Goal: Information Seeking & Learning: Learn about a topic

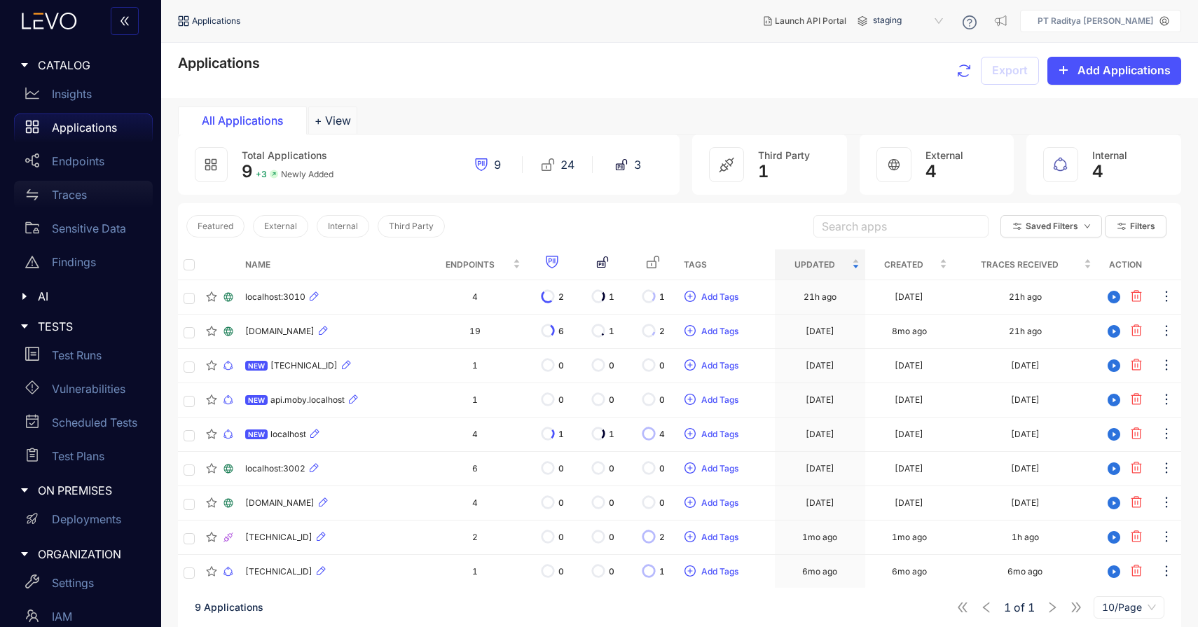
click at [78, 205] on div "Traces" at bounding box center [83, 195] width 139 height 28
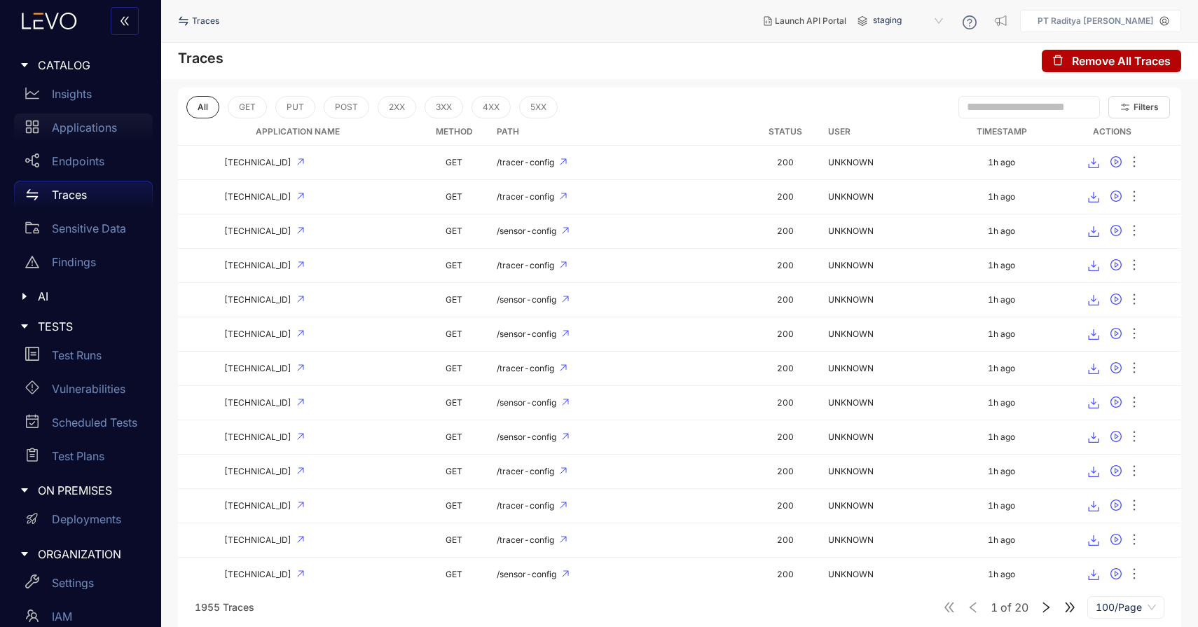
click at [104, 133] on p "Applications" at bounding box center [84, 127] width 65 height 13
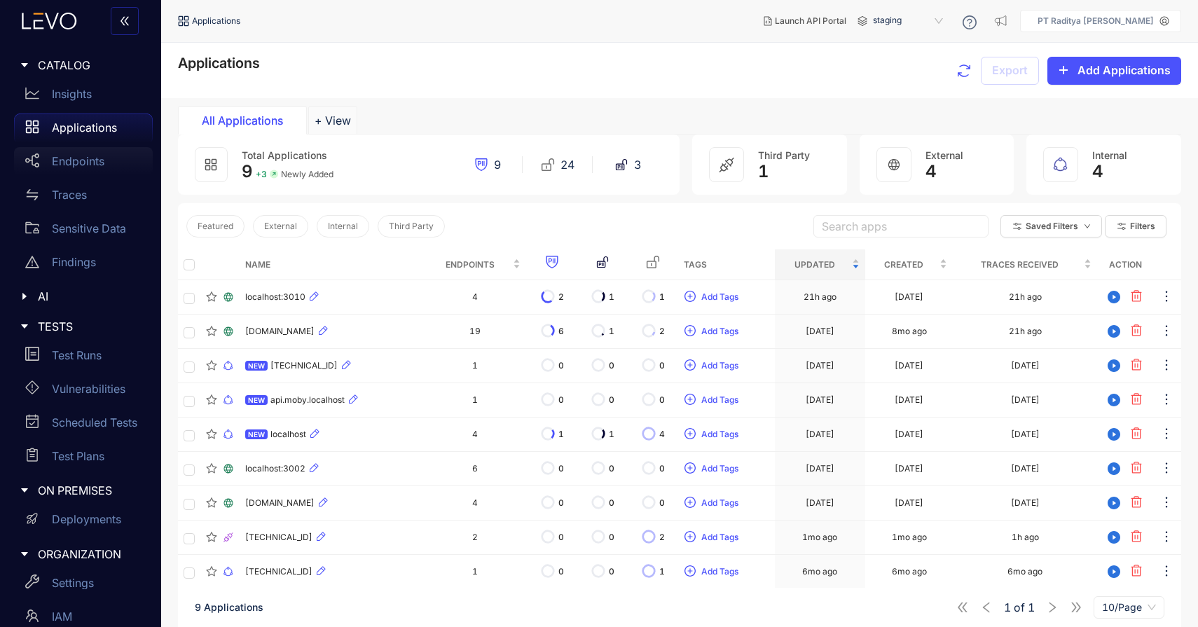
click at [102, 160] on p "Endpoints" at bounding box center [78, 161] width 53 height 13
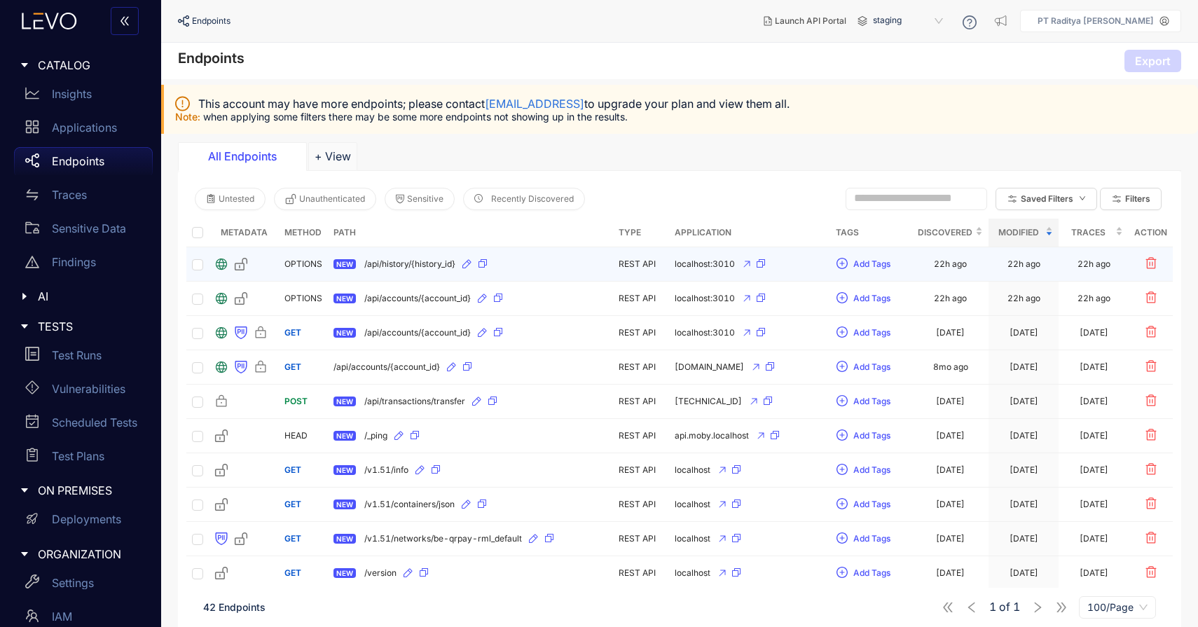
click at [562, 277] on td "NEW /api/history/{history_id}" at bounding box center [470, 264] width 285 height 34
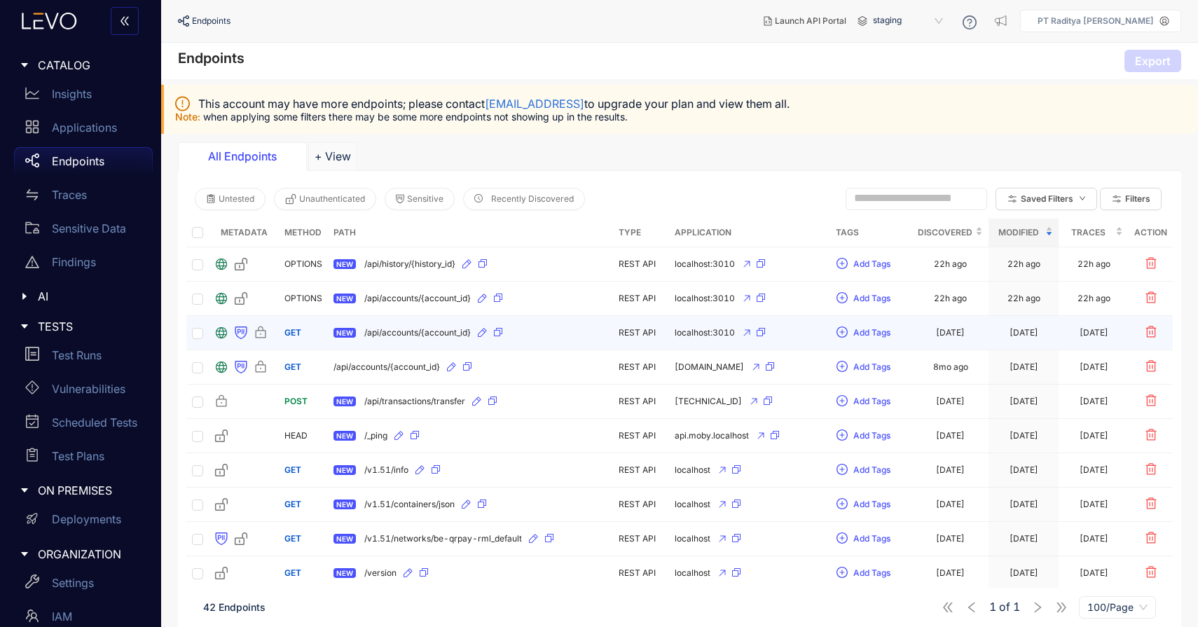
click at [553, 338] on div "NEW /api/accounts/{account_id}" at bounding box center [471, 333] width 274 height 22
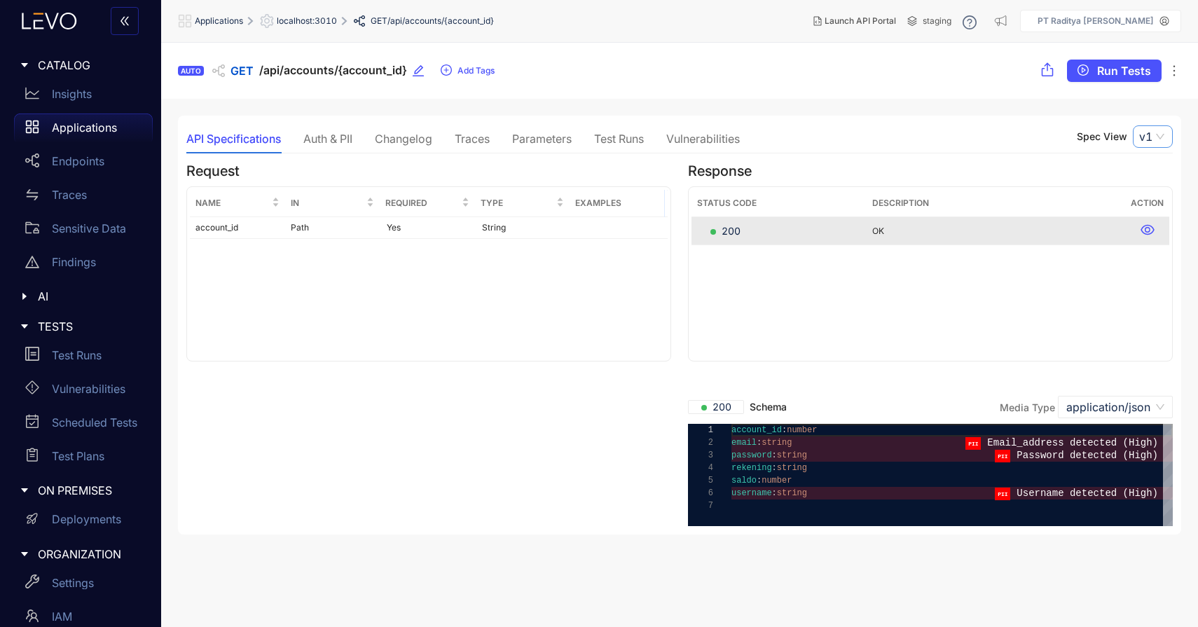
click at [1139, 133] on div "v1" at bounding box center [1153, 136] width 40 height 22
click at [720, 143] on div "Vulnerabilities" at bounding box center [703, 138] width 74 height 13
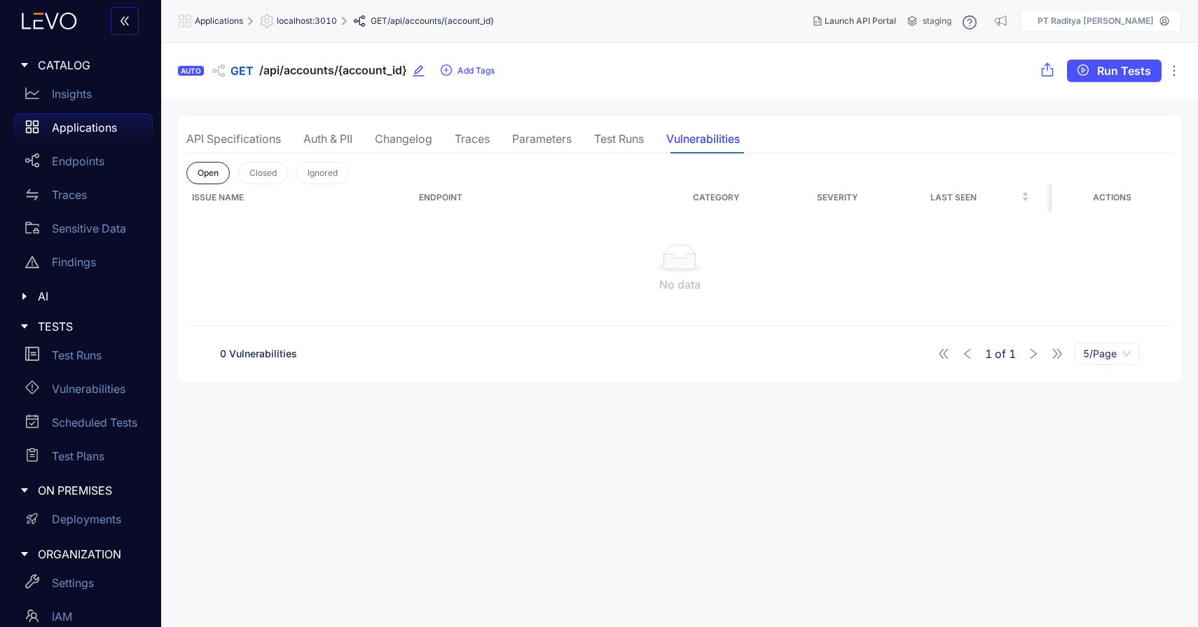
click at [600, 138] on div "Test Runs" at bounding box center [619, 138] width 50 height 13
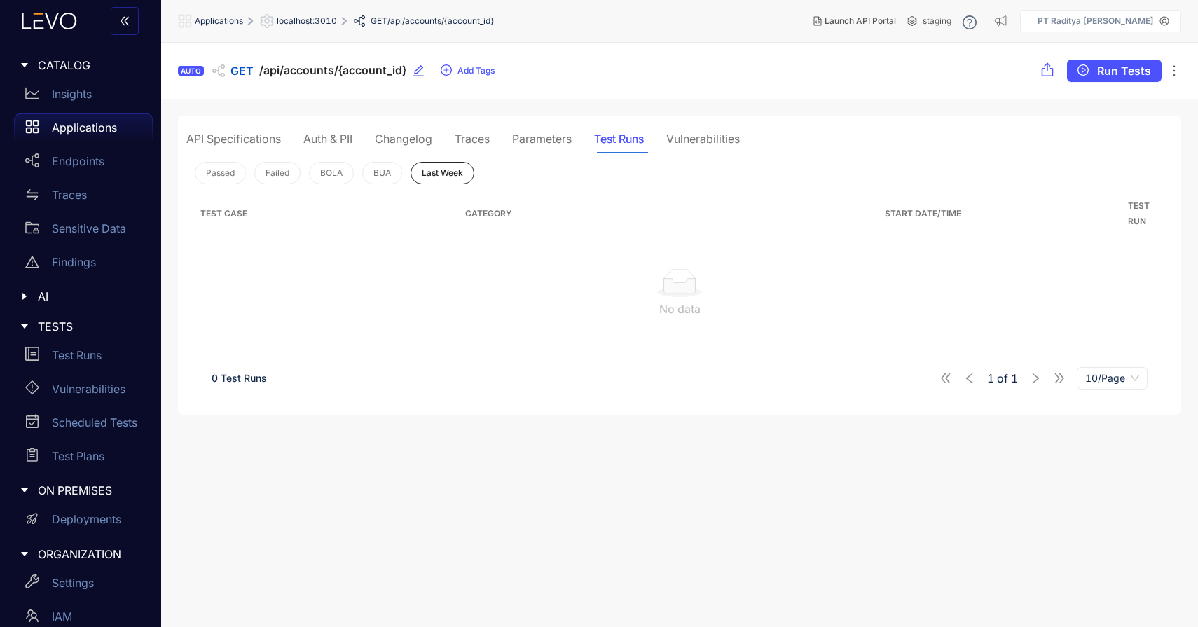
click at [539, 139] on div "Parameters" at bounding box center [542, 138] width 60 height 13
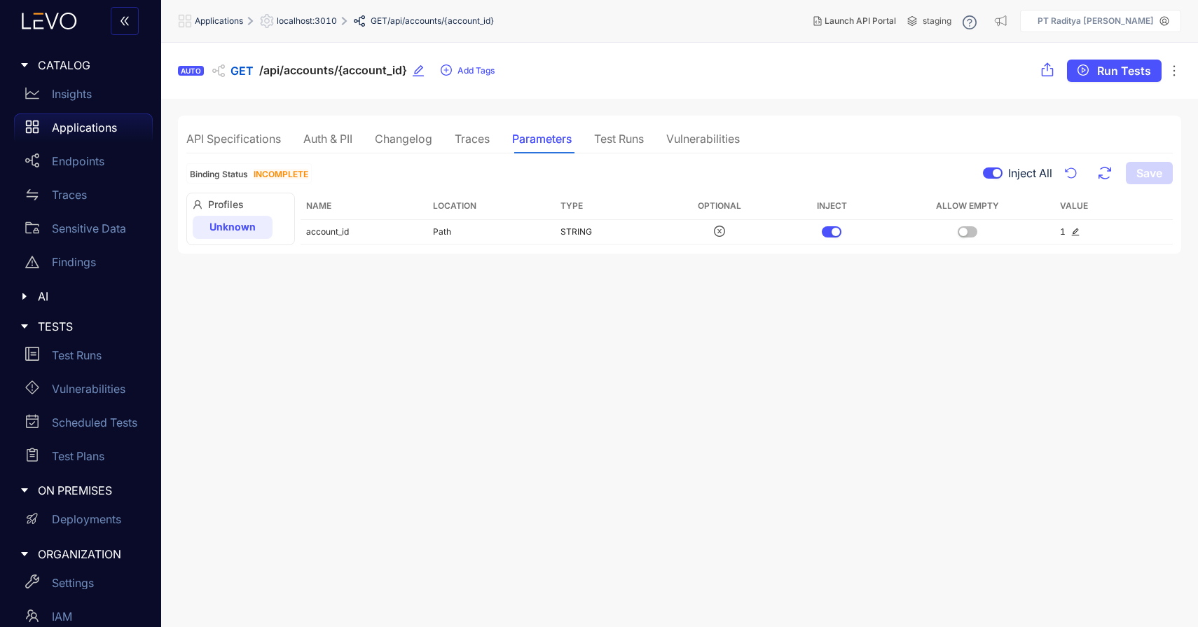
click at [446, 137] on div "API Specifications Auth & PII Changelog Traces Parameters Test Runs Vulnerabili…" at bounding box center [462, 138] width 553 height 29
click at [421, 143] on div "Changelog" at bounding box center [403, 138] width 57 height 13
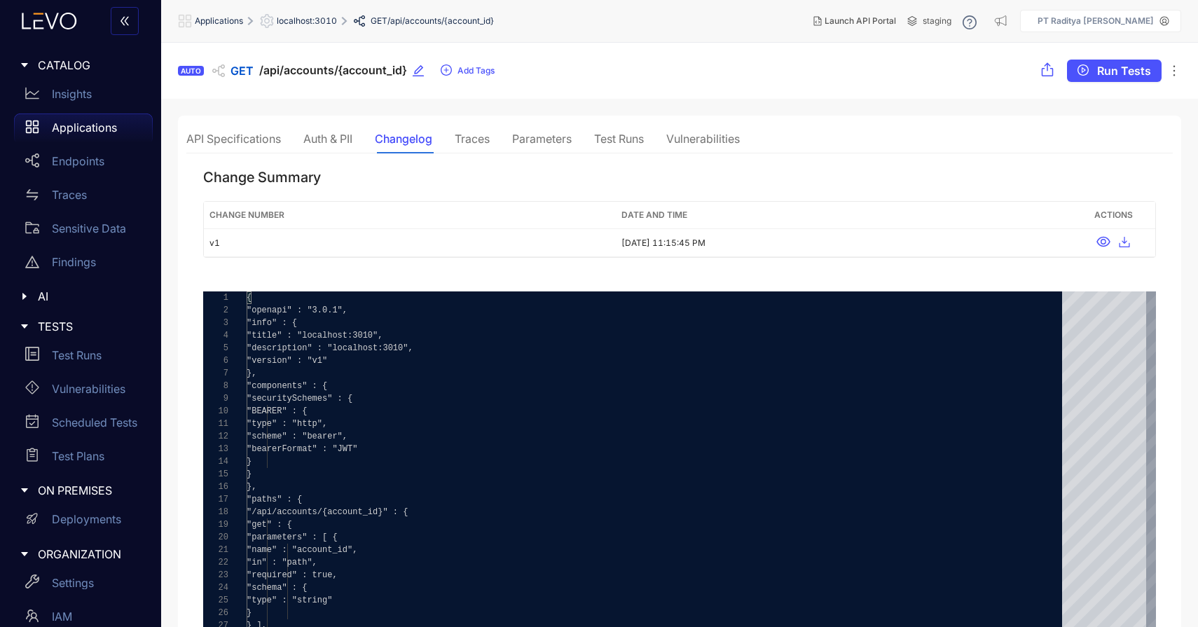
click at [339, 142] on div "Auth & PII" at bounding box center [327, 138] width 49 height 13
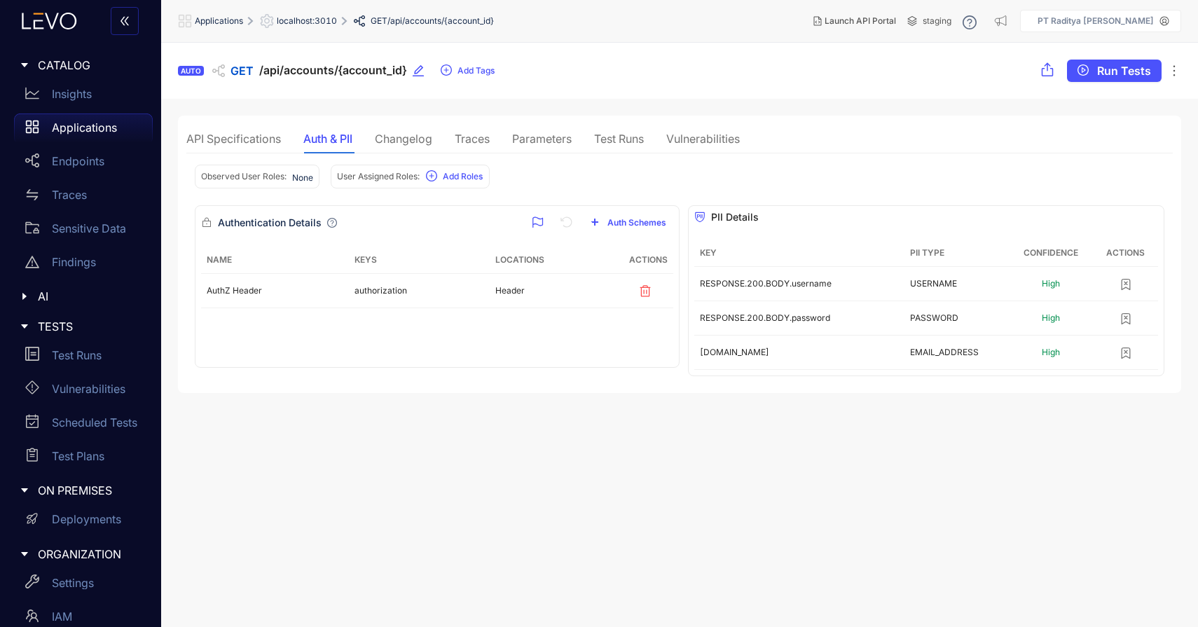
click at [287, 146] on div "API Specifications Auth & PII Changelog Traces Parameters Test Runs Vulnerabili…" at bounding box center [462, 138] width 553 height 29
click at [292, 143] on div "API Specifications Auth & PII Changelog Traces Parameters Test Runs Vulnerabili…" at bounding box center [462, 138] width 553 height 29
click at [266, 136] on div "API Specifications" at bounding box center [233, 138] width 95 height 13
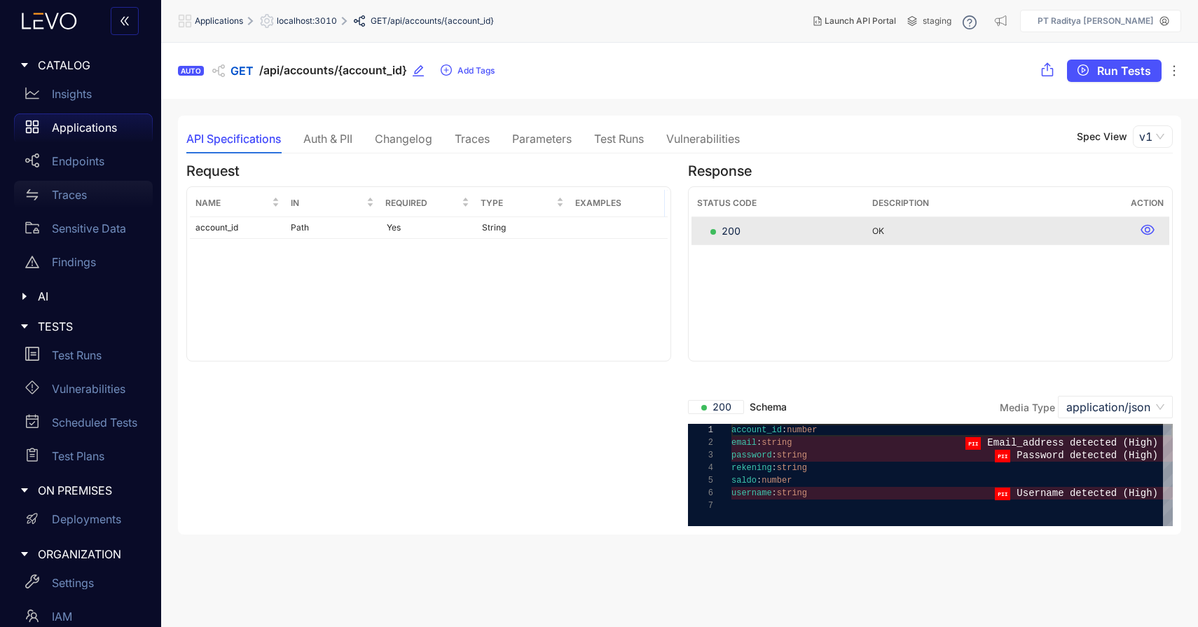
click at [95, 195] on div "Traces" at bounding box center [83, 195] width 139 height 28
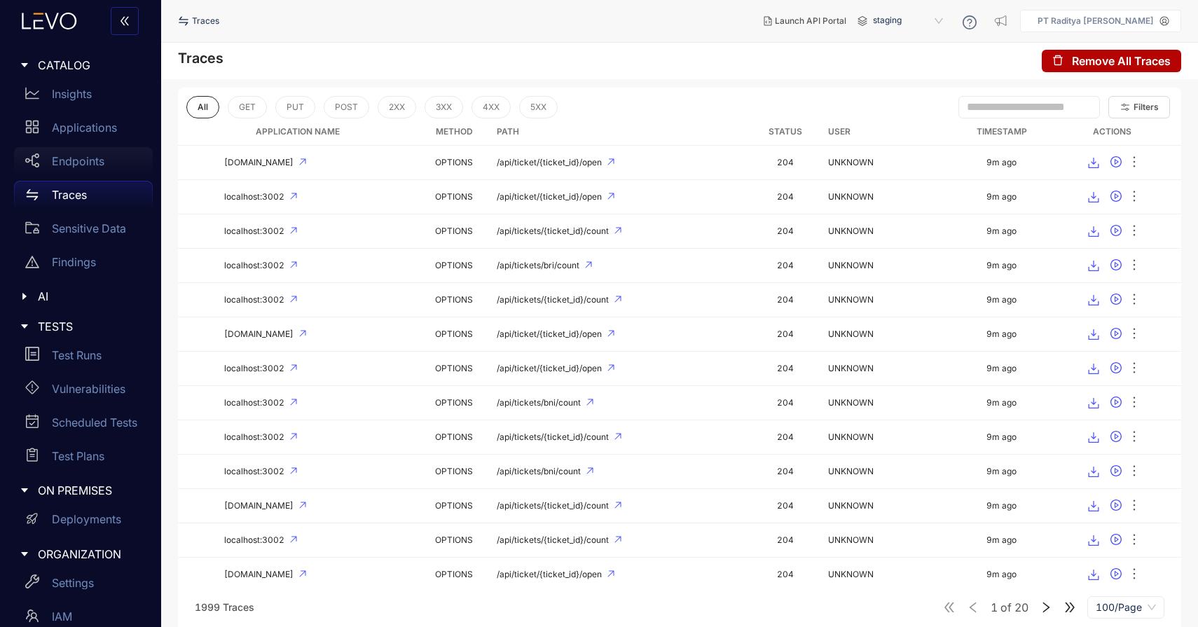
click at [99, 166] on p "Endpoints" at bounding box center [78, 161] width 53 height 13
